Goal: Task Accomplishment & Management: Manage account settings

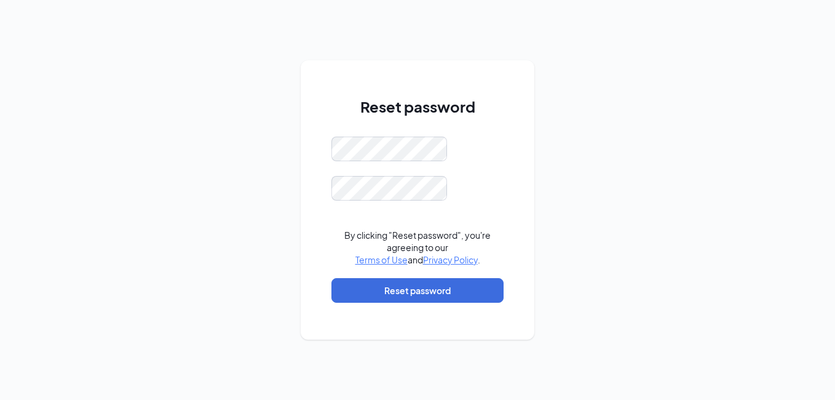
click at [159, 193] on div "Reset password By clicking "Reset password", you're agreeing to our Terms of Us…" at bounding box center [417, 200] width 835 height 400
click at [265, 249] on div "Reset password By clicking "Reset password", you're agreeing to our Terms of Us…" at bounding box center [417, 200] width 835 height 400
click at [245, 276] on div "Reset password Passwords do not match By clicking "Reset password", you're agre…" at bounding box center [417, 200] width 835 height 400
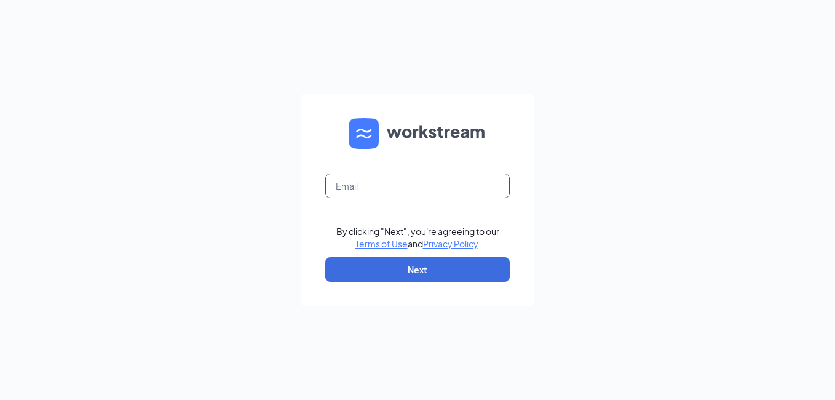
click at [385, 188] on input "text" at bounding box center [417, 185] width 185 height 25
type input "eantle@acepeninsulahardware.com"
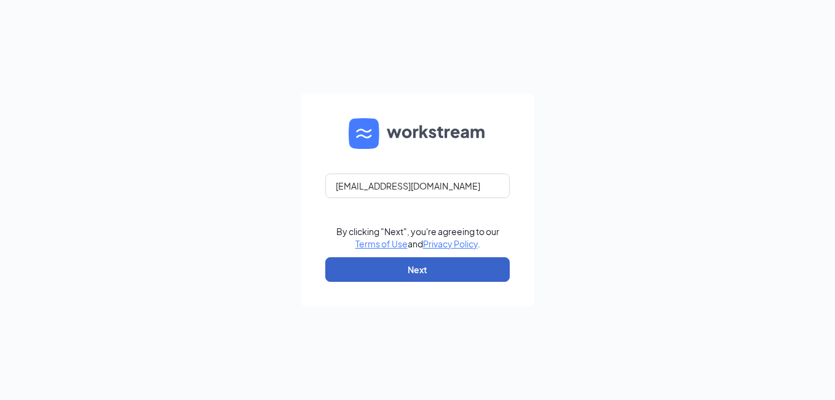
click at [422, 270] on button "Next" at bounding box center [417, 269] width 185 height 25
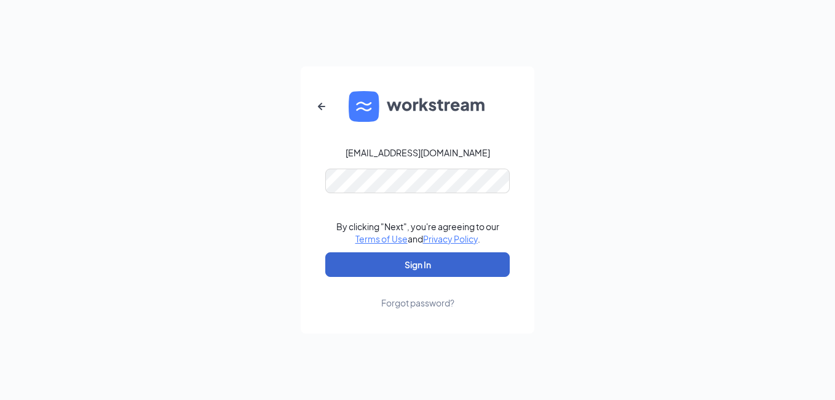
click at [422, 270] on button "Sign In" at bounding box center [417, 264] width 185 height 25
click at [420, 264] on button "Sign In" at bounding box center [417, 264] width 185 height 25
click at [424, 264] on button "Sign In" at bounding box center [417, 264] width 185 height 25
click at [412, 262] on button "Sign In" at bounding box center [417, 264] width 185 height 25
click at [417, 269] on button "Sign In" at bounding box center [417, 264] width 185 height 25
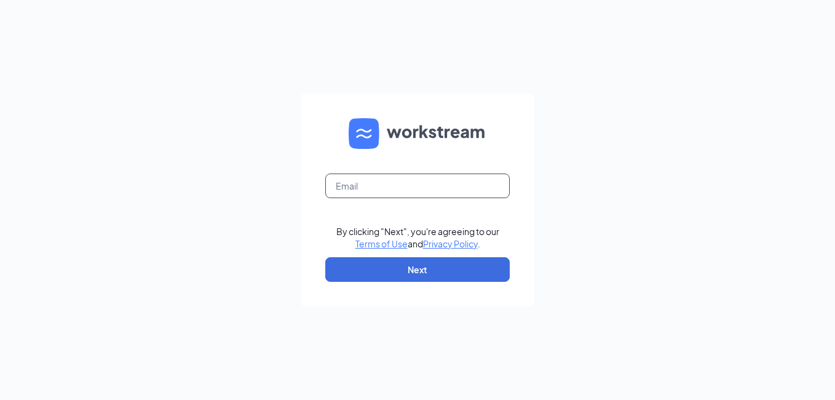
click at [405, 189] on input "text" at bounding box center [417, 185] width 185 height 25
type input "eantle@acepeninsulahardware.com"
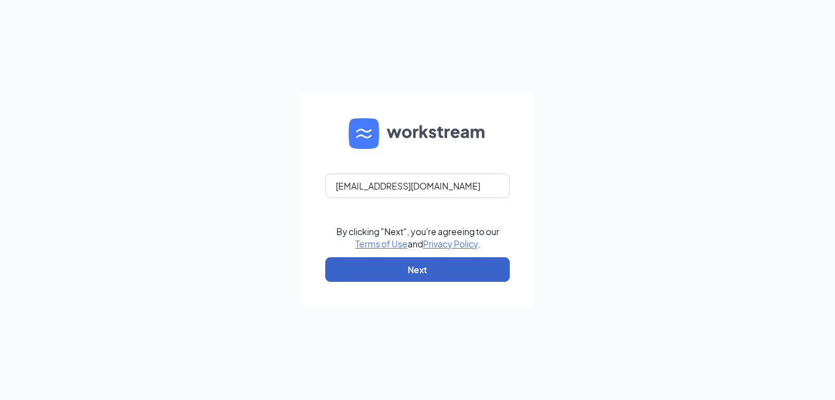
click at [401, 271] on button "Next" at bounding box center [417, 269] width 185 height 25
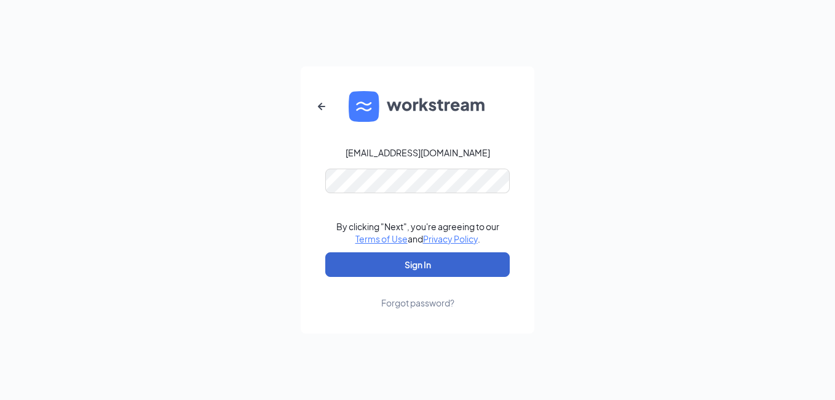
click at [418, 261] on button "Sign In" at bounding box center [417, 264] width 185 height 25
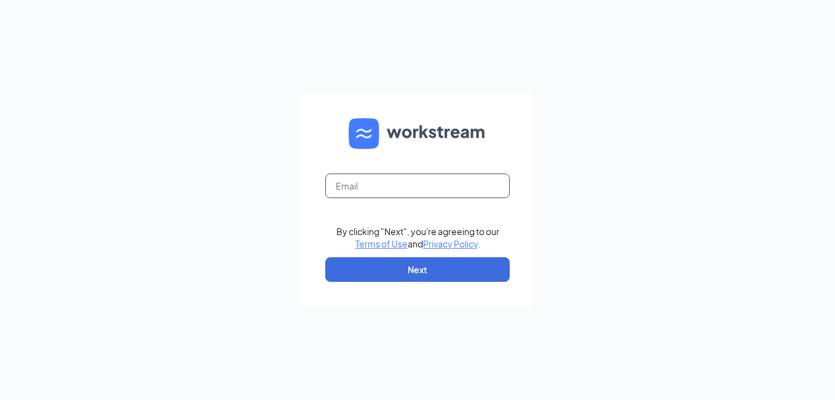
click at [392, 190] on input "text" at bounding box center [417, 185] width 185 height 25
type input "eantle@acepeninsulahardware.com"
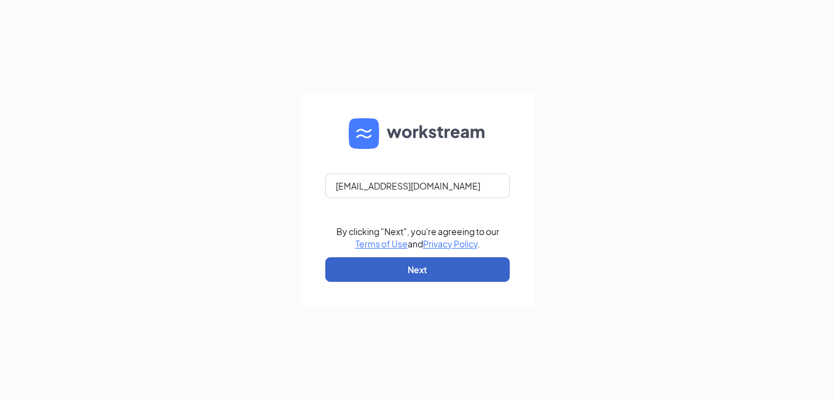
click at [407, 267] on button "Next" at bounding box center [417, 269] width 185 height 25
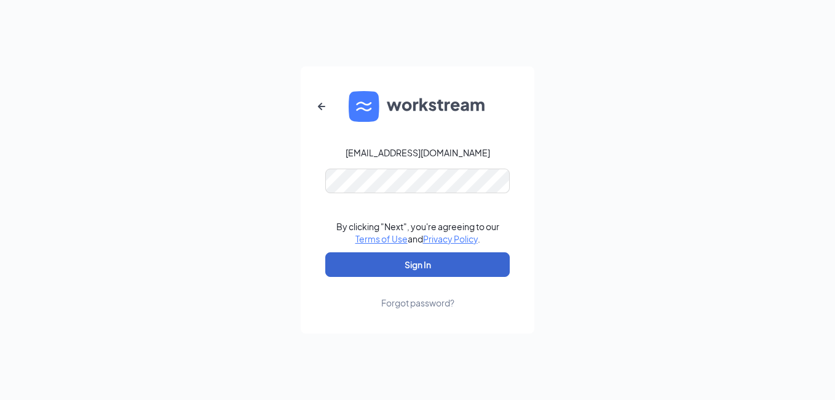
click at [396, 271] on button "Sign In" at bounding box center [417, 264] width 185 height 25
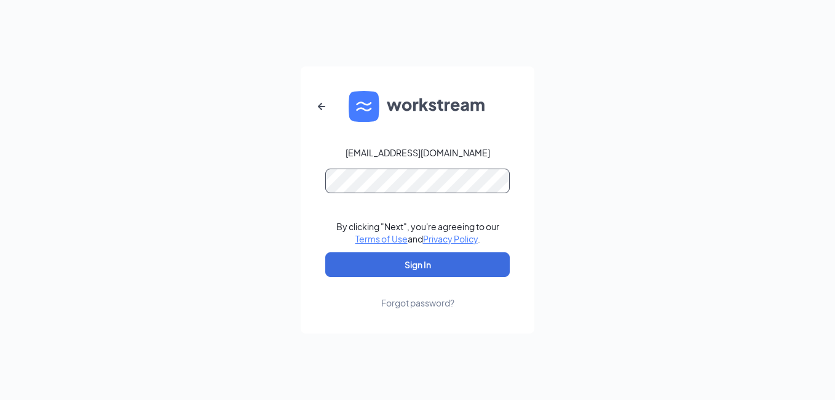
click at [154, 217] on div "eantle@acepeninsulahardware.com By clicking "Next", you're agreeing to our Term…" at bounding box center [417, 200] width 835 height 400
click at [325, 252] on button "Sign In" at bounding box center [417, 264] width 185 height 25
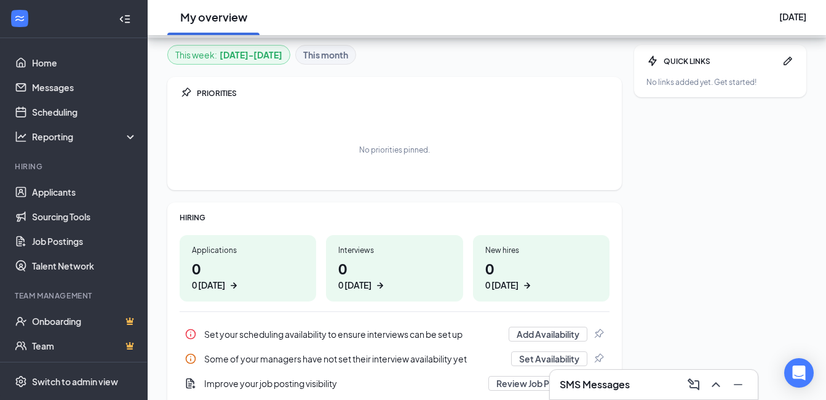
scroll to position [186, 0]
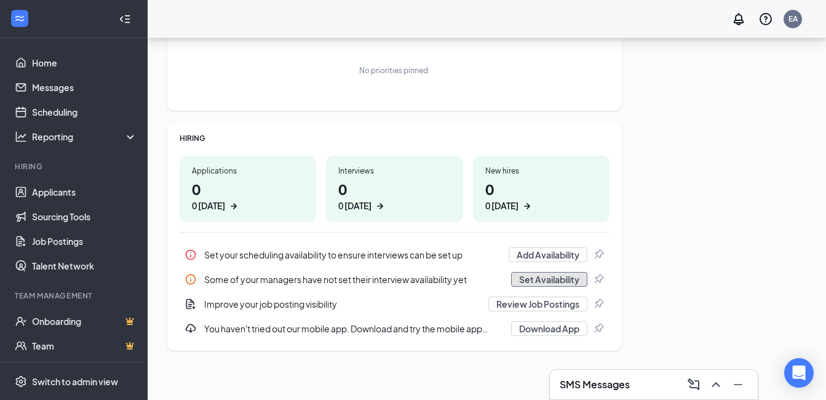
click at [549, 281] on button "Set Availability" at bounding box center [549, 279] width 76 height 15
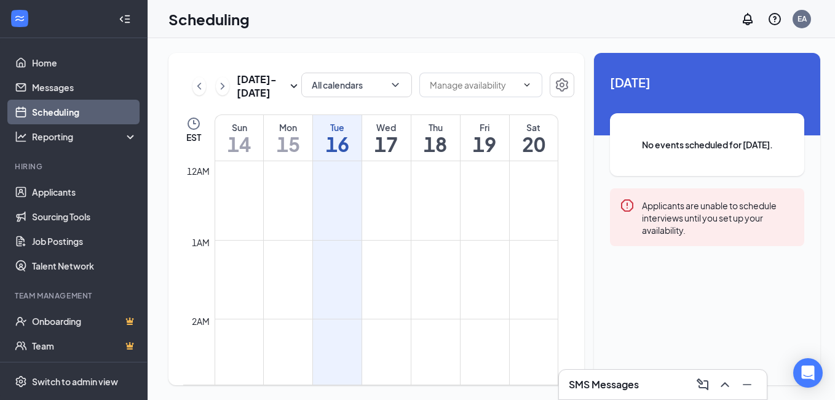
scroll to position [605, 0]
click at [324, 212] on td at bounding box center [387, 216] width 344 height 20
click at [527, 83] on span at bounding box center [481, 85] width 123 height 25
click at [522, 85] on icon "ChevronDown" at bounding box center [527, 85] width 10 height 10
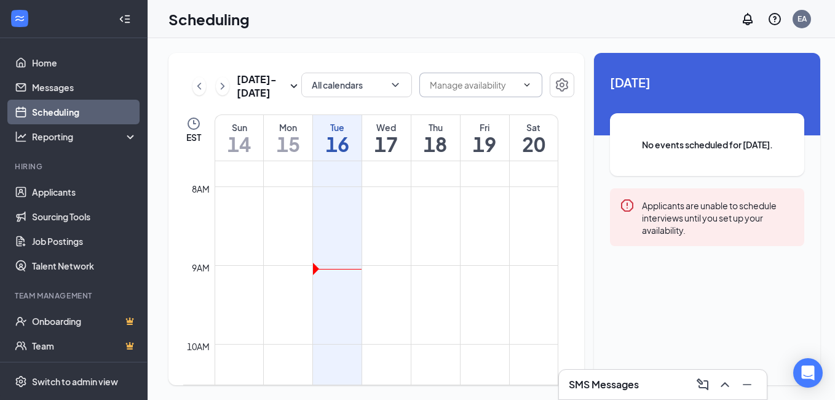
click at [342, 213] on td at bounding box center [387, 216] width 344 height 20
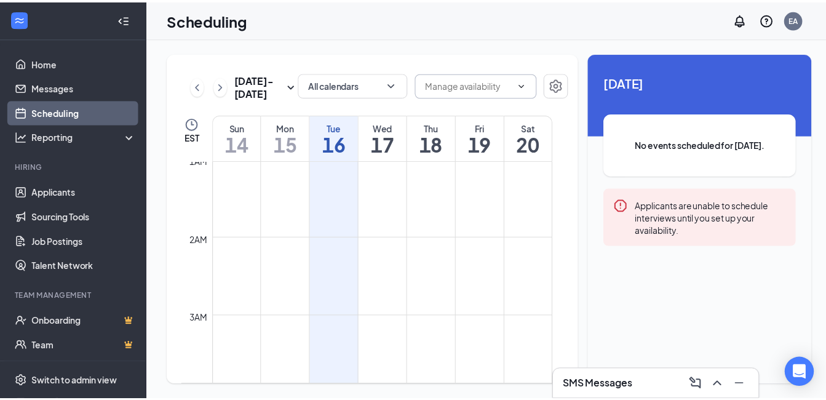
scroll to position [0, 0]
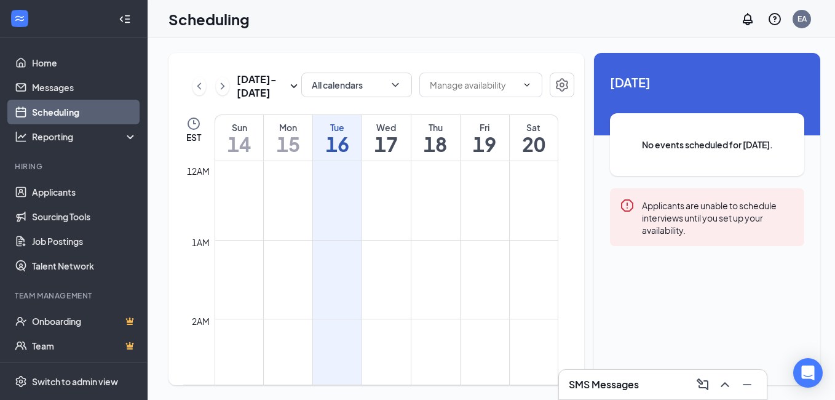
click at [479, 17] on div "Scheduling EA" at bounding box center [492, 19] width 688 height 38
click at [522, 84] on icon "ChevronDown" at bounding box center [527, 85] width 10 height 10
click at [500, 85] on input "text" at bounding box center [473, 85] width 87 height 14
click at [520, 83] on span at bounding box center [526, 85] width 12 height 10
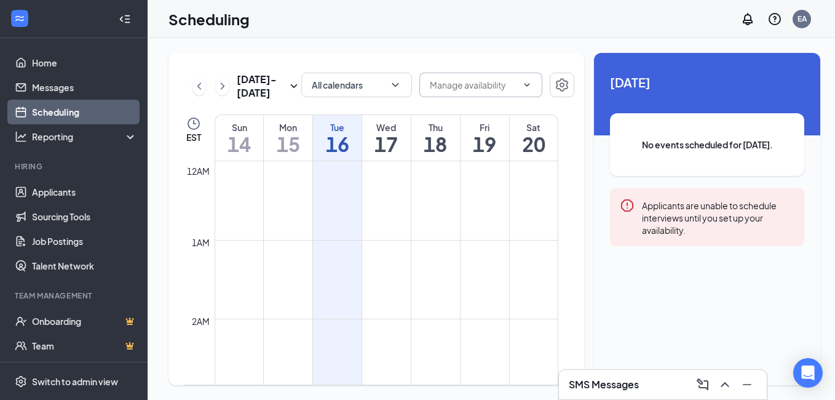
click at [522, 83] on icon "ChevronDown" at bounding box center [527, 85] width 10 height 10
click at [391, 84] on icon "ChevronDown" at bounding box center [395, 85] width 12 height 12
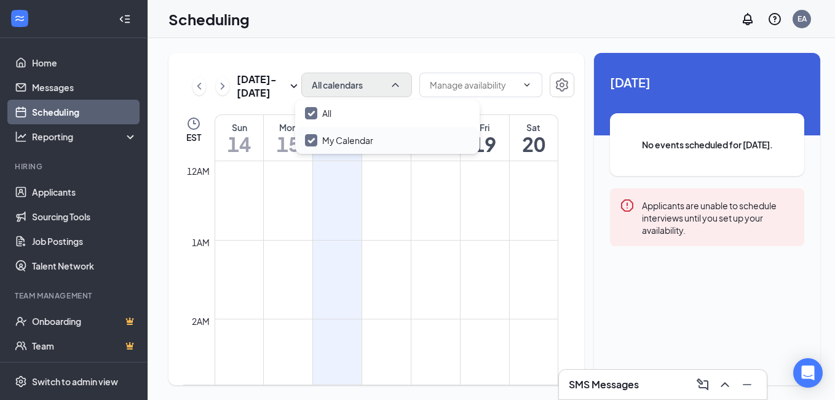
click at [370, 139] on input "My Calendar" at bounding box center [339, 140] width 68 height 12
checkbox input "true"
click at [498, 9] on div "Scheduling EA" at bounding box center [492, 19] width 688 height 38
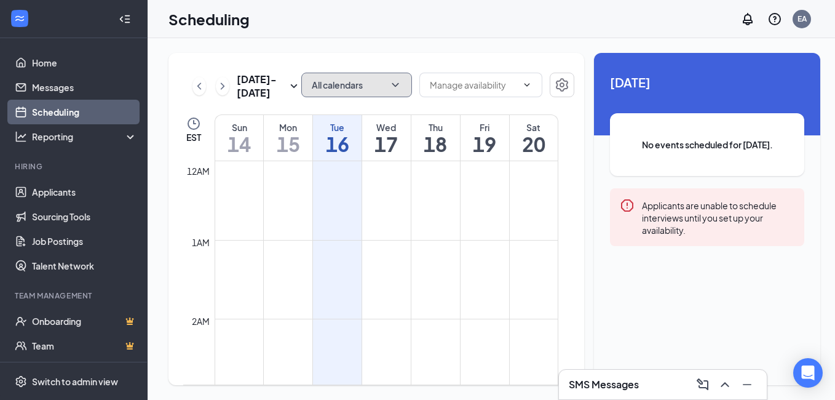
click at [389, 86] on icon "ChevronDown" at bounding box center [395, 85] width 12 height 12
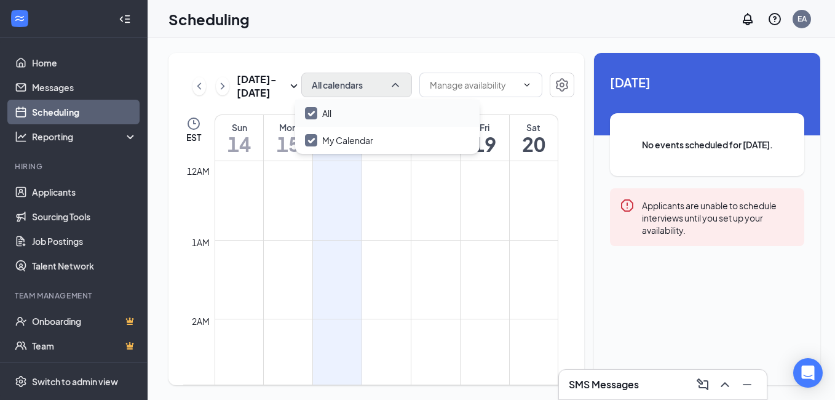
click at [312, 116] on input "All" at bounding box center [318, 113] width 26 height 12
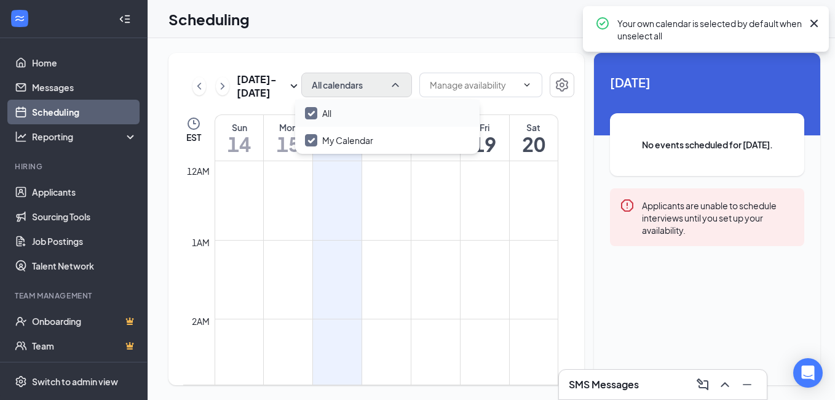
click at [314, 115] on input "All" at bounding box center [318, 113] width 26 height 12
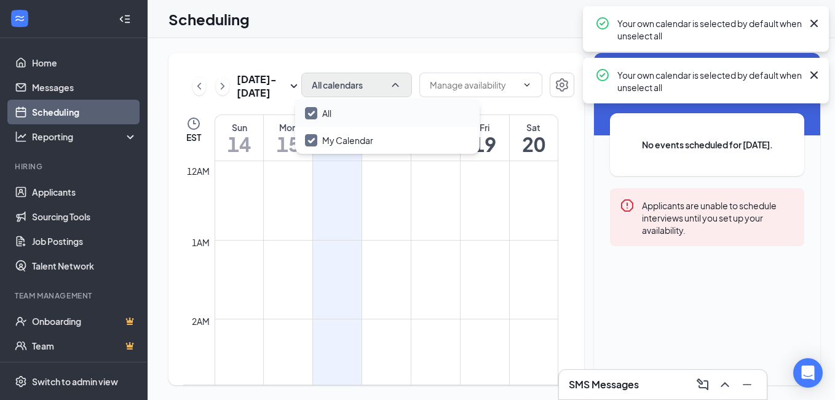
click at [314, 112] on input "All" at bounding box center [318, 113] width 26 height 12
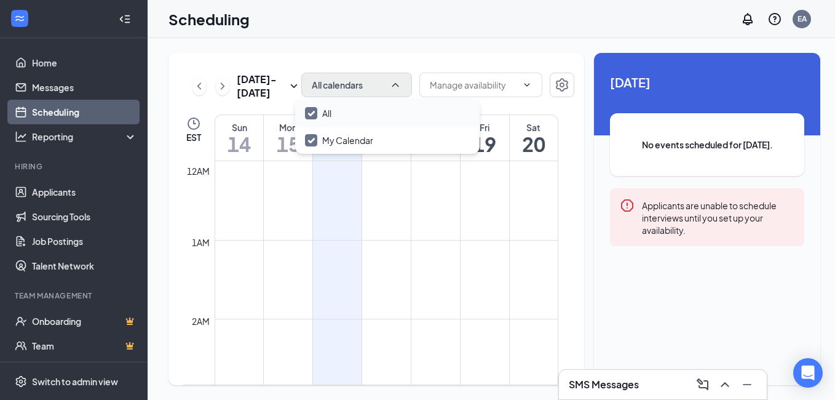
click at [314, 112] on input "All" at bounding box center [318, 113] width 26 height 12
checkbox input "true"
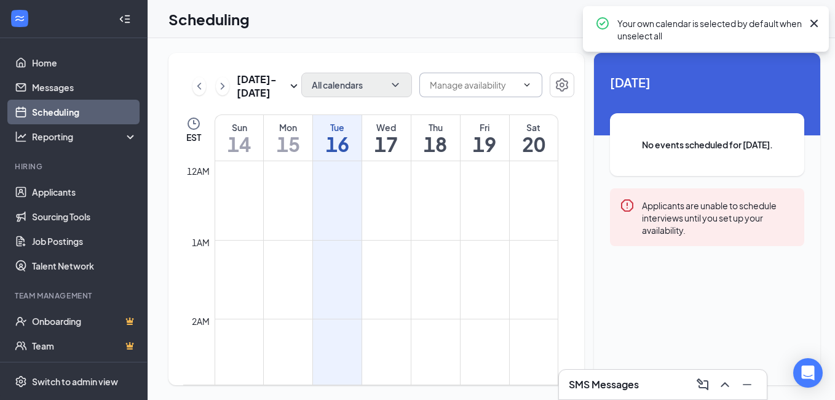
click at [527, 82] on span "Delete all availability" at bounding box center [481, 85] width 123 height 25
click at [525, 84] on icon "ChevronDown" at bounding box center [528, 84] width 6 height 3
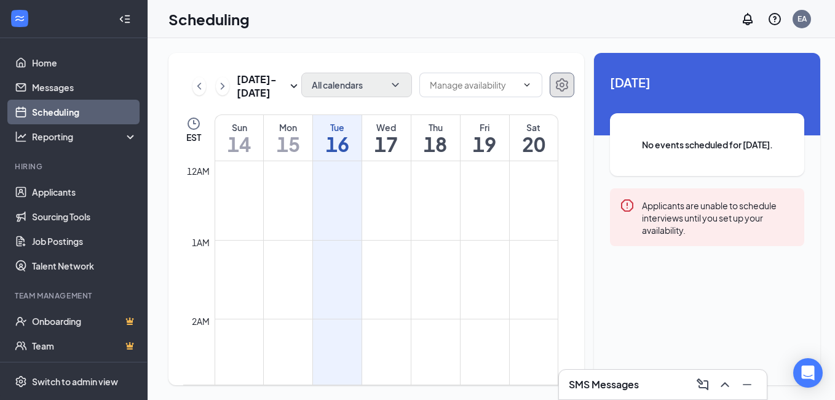
click at [562, 89] on icon "Settings" at bounding box center [562, 85] width 15 height 15
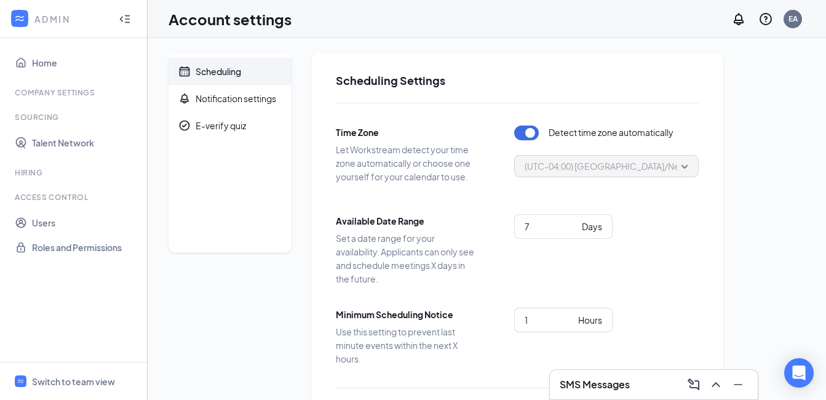
click at [217, 70] on div "Scheduling" at bounding box center [219, 71] width 46 height 12
click at [52, 63] on link "Home" at bounding box center [84, 62] width 105 height 25
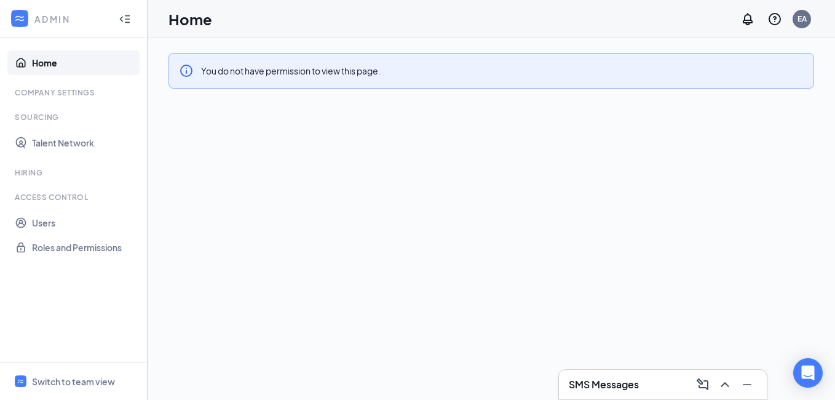
click at [132, 20] on div at bounding box center [125, 19] width 25 height 25
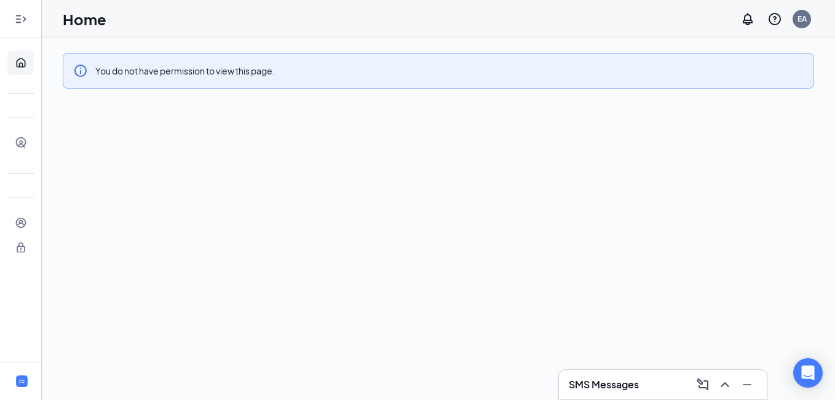
click at [25, 23] on icon "Expand" at bounding box center [21, 19] width 12 height 12
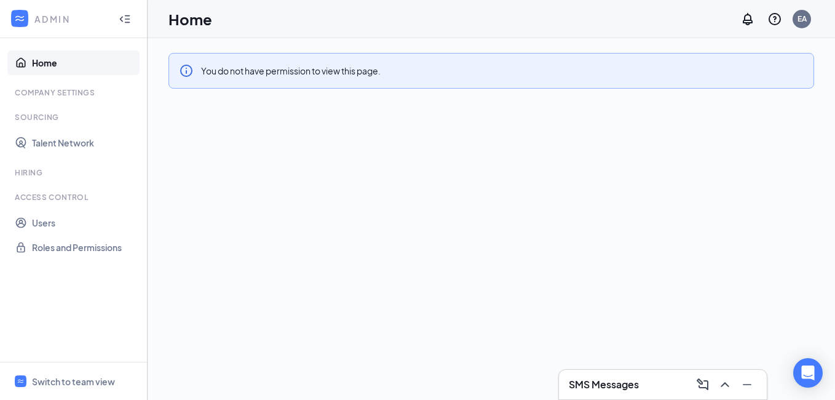
click at [25, 170] on div "Hiring" at bounding box center [75, 172] width 120 height 10
click at [24, 174] on div "Hiring" at bounding box center [75, 172] width 120 height 10
click at [125, 18] on icon "Collapse" at bounding box center [125, 19] width 12 height 12
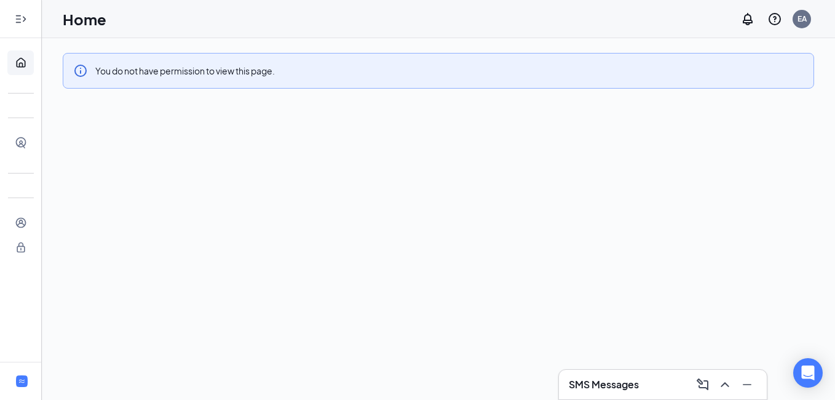
click at [22, 13] on icon "Expand" at bounding box center [21, 19] width 12 height 12
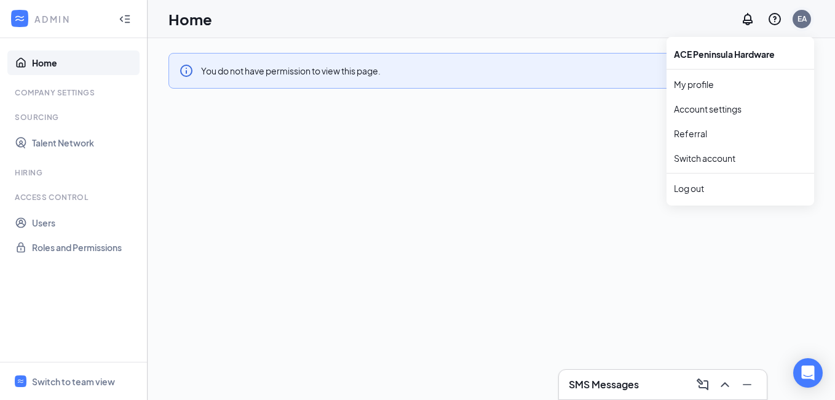
click at [805, 15] on div "EA" at bounding box center [802, 19] width 9 height 10
click at [685, 79] on link "My profile" at bounding box center [740, 84] width 133 height 12
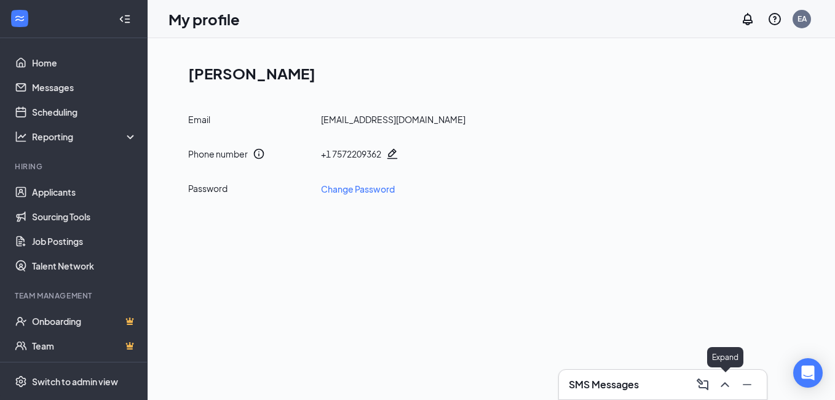
click at [722, 383] on icon "ChevronUp" at bounding box center [725, 384] width 15 height 15
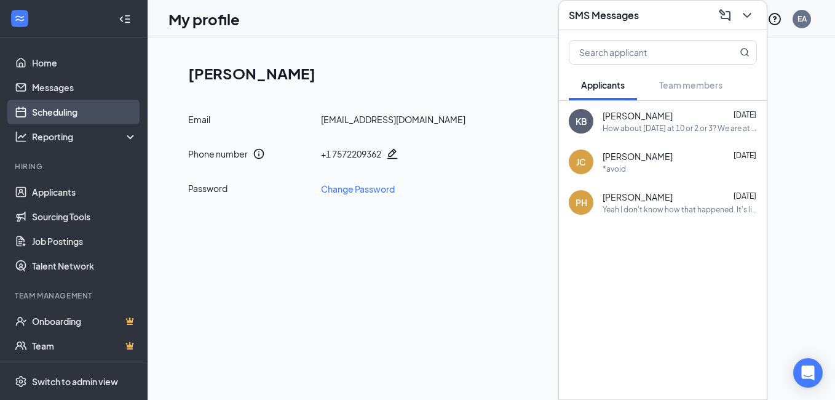
click at [63, 113] on link "Scheduling" at bounding box center [84, 112] width 105 height 25
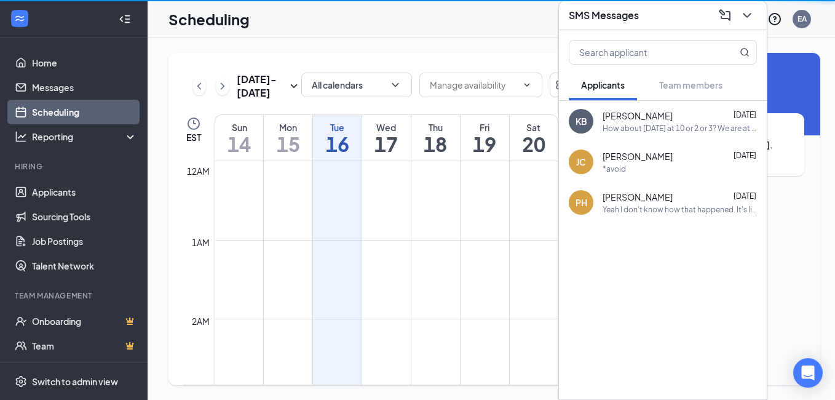
scroll to position [605, 0]
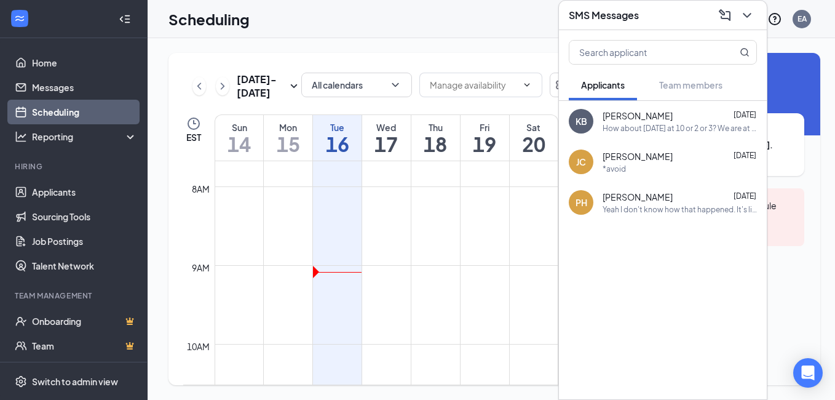
click at [405, 30] on div "Scheduling EA" at bounding box center [492, 19] width 688 height 38
click at [525, 289] on td at bounding box center [387, 295] width 344 height 20
click at [754, 15] on icon "ChevronDown" at bounding box center [747, 15] width 15 height 15
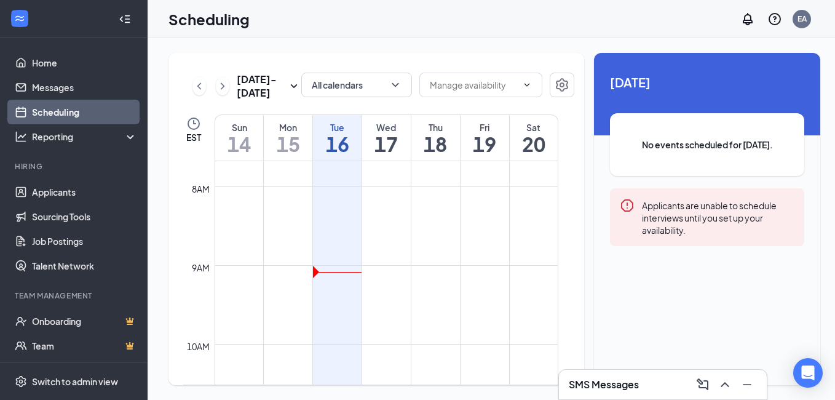
click at [343, 220] on td at bounding box center [387, 216] width 344 height 20
click at [391, 86] on icon "ChevronDown" at bounding box center [395, 85] width 12 height 12
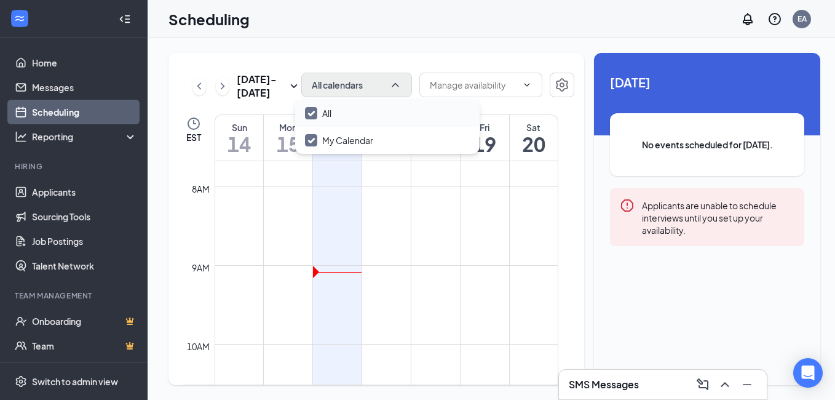
click at [313, 111] on input "All" at bounding box center [318, 113] width 26 height 12
checkbox input "true"
drag, startPoint x: 335, startPoint y: 117, endPoint x: 423, endPoint y: 12, distance: 137.1
click at [423, 12] on div "Scheduling EA" at bounding box center [492, 19] width 688 height 38
click at [339, 196] on td at bounding box center [387, 196] width 344 height 20
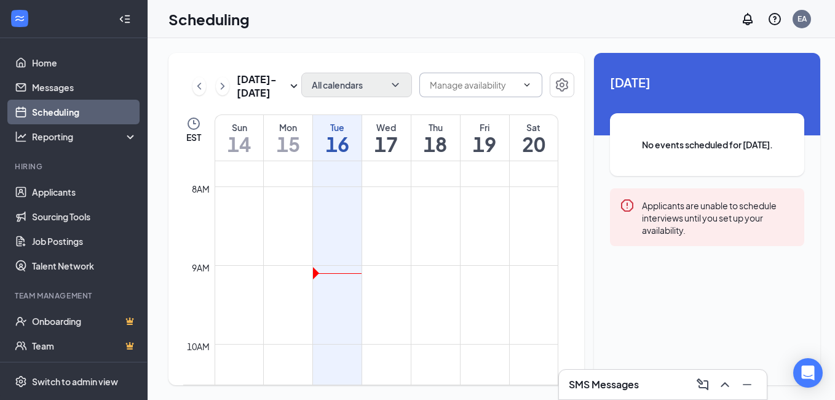
click at [522, 86] on icon "ChevronDown" at bounding box center [527, 85] width 10 height 10
click at [221, 89] on icon "ChevronRight" at bounding box center [223, 85] width 4 height 7
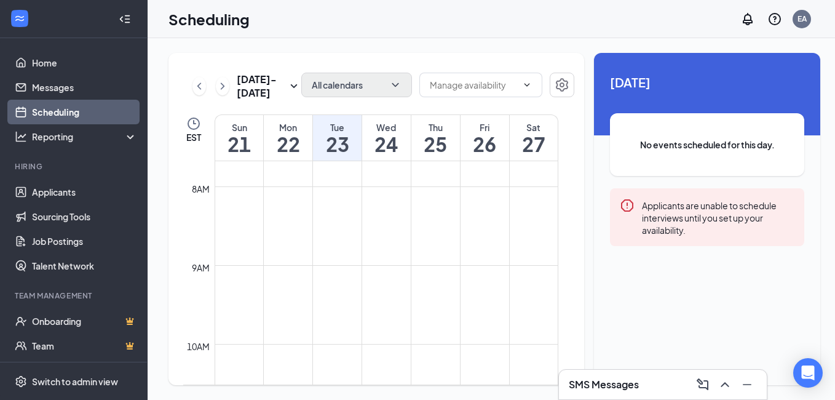
click at [324, 235] on td at bounding box center [387, 236] width 344 height 20
click at [197, 88] on icon "ChevronLeft" at bounding box center [199, 86] width 12 height 15
